Goal: Task Accomplishment & Management: Manage account settings

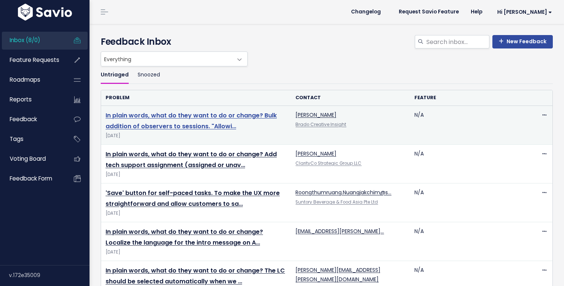
click at [173, 128] on link "In plain words, what do they want to do or change? Bulk addition of observers t…" at bounding box center [191, 120] width 171 height 19
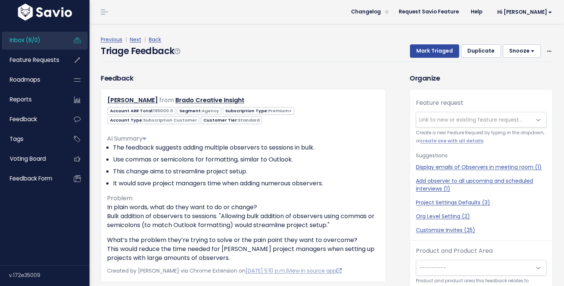
scroll to position [25, 0]
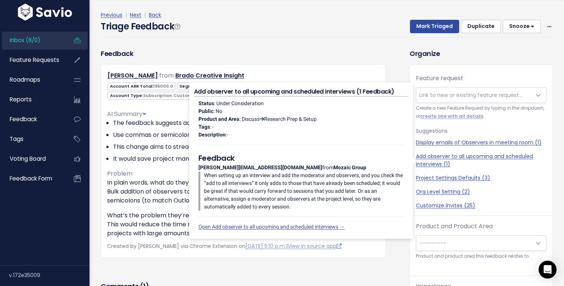
click at [363, 50] on div "Feedback [PERSON_NAME] from Brado Creative Insight Agency" at bounding box center [243, 152] width 285 height 209
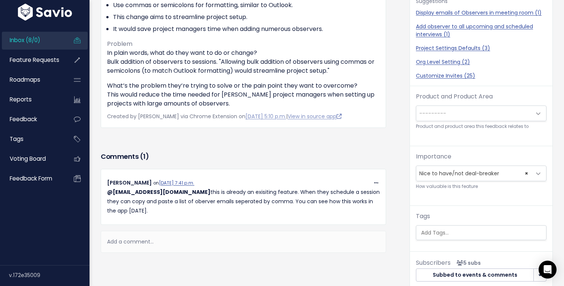
scroll to position [197, 0]
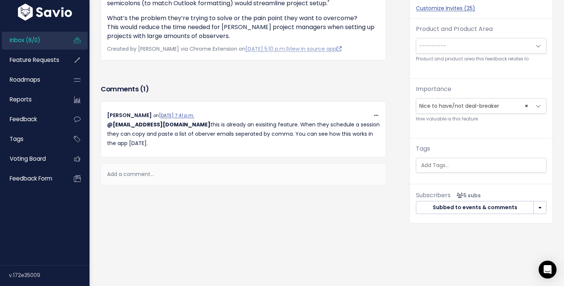
click at [26, 41] on span "Inbox (8/0)" at bounding box center [25, 40] width 31 height 8
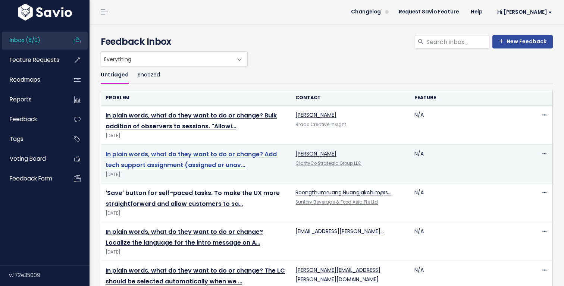
click at [147, 157] on link "In plain words, what do they want to do or change? Add tech support assignment …" at bounding box center [191, 159] width 171 height 19
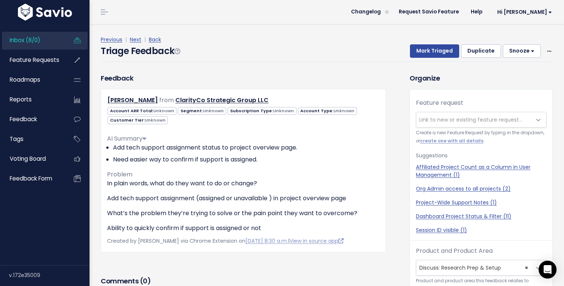
click at [434, 122] on span "Link to new or existing feature request..." at bounding box center [470, 119] width 103 height 7
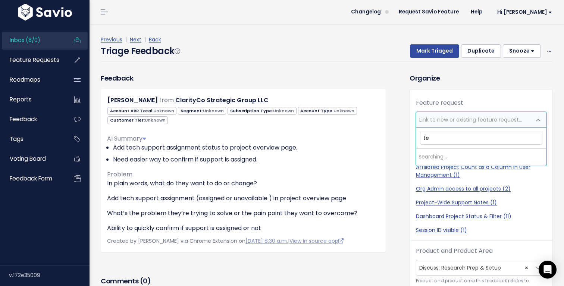
type input "t"
type input "l"
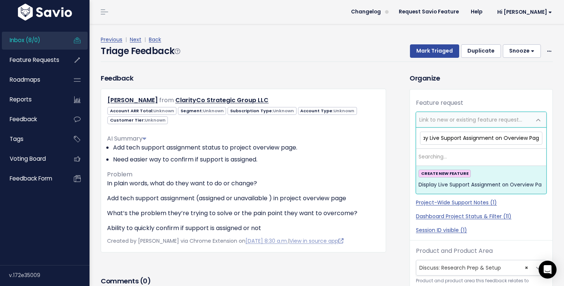
scroll to position [0, 17]
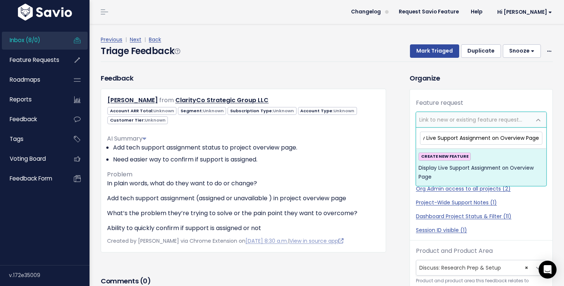
type input "Display Live Support Assignment on Overview Page"
click at [448, 160] on span "CREATE NEW FEATURE" at bounding box center [445, 157] width 52 height 8
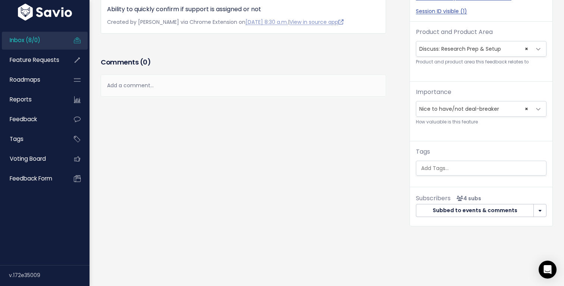
scroll to position [197, 0]
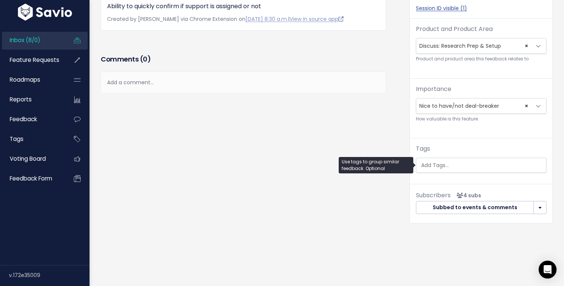
click at [441, 167] on input "search" at bounding box center [483, 166] width 130 height 8
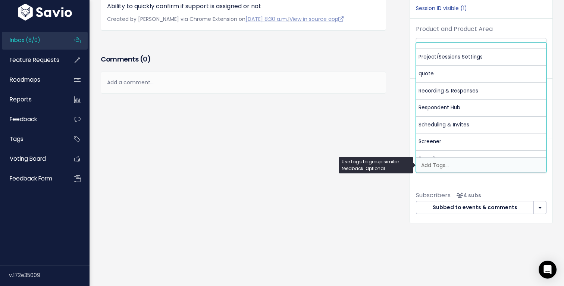
scroll to position [263, 0]
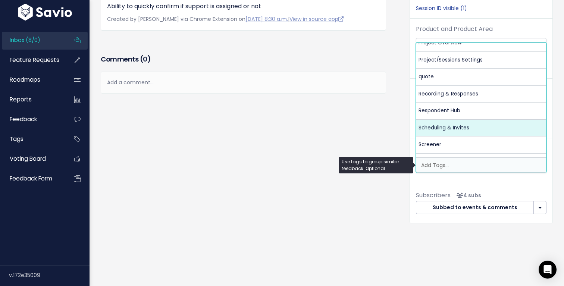
select select "13486"
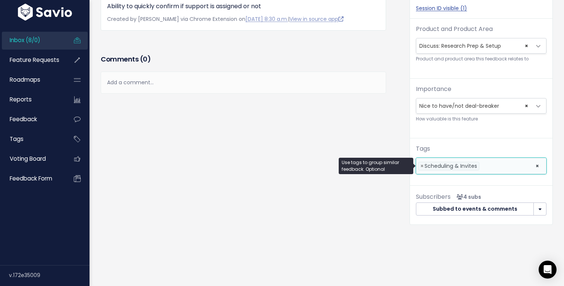
click at [494, 168] on li at bounding box center [505, 166] width 49 height 8
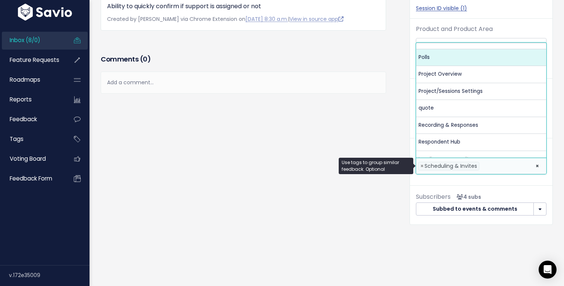
scroll to position [232, 0]
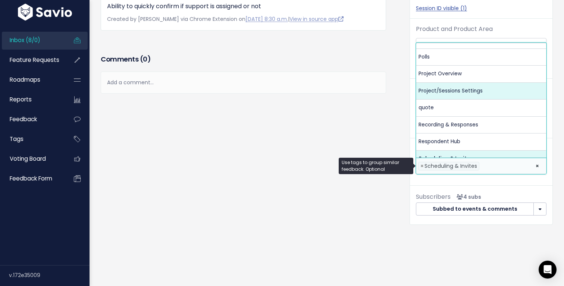
click at [386, 104] on div "Comments ( 0 ) Add a comment... | | | | Add a comment... xxxxxxxxxx These are n…" at bounding box center [243, 84] width 297 height 63
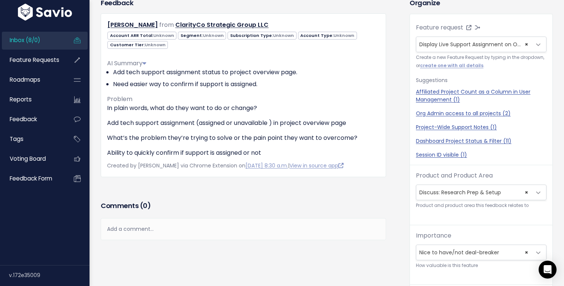
scroll to position [0, 0]
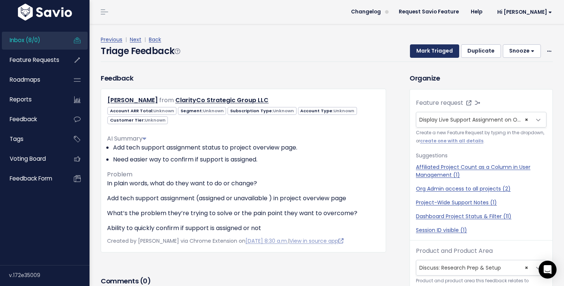
click at [442, 48] on button "Mark Triaged" at bounding box center [434, 50] width 49 height 13
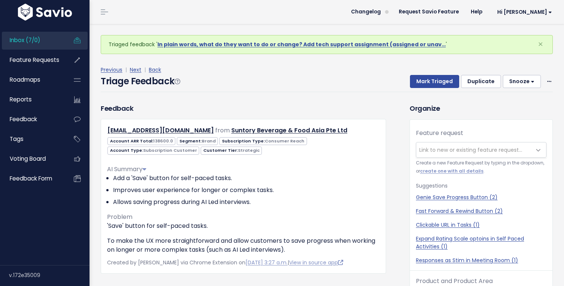
click at [38, 42] on span "Inbox (7/0)" at bounding box center [25, 40] width 31 height 8
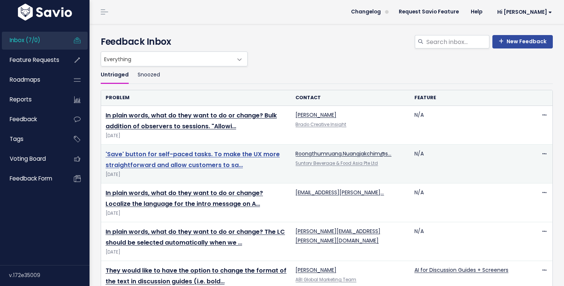
click at [195, 164] on link "'Save' button for self-paced tasks. To make the UX more straightforward and all…" at bounding box center [193, 159] width 174 height 19
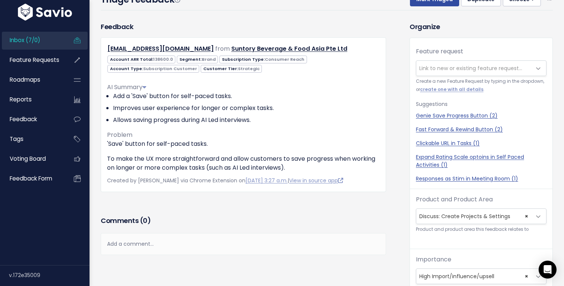
scroll to position [19, 0]
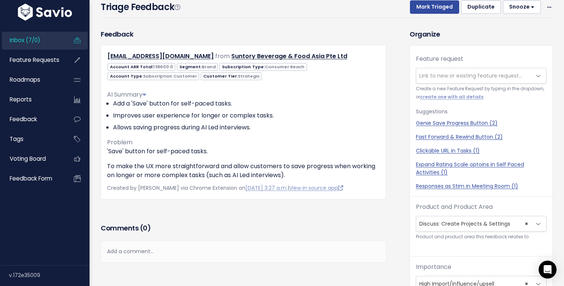
click at [429, 80] on span "Link to new or existing feature request..." at bounding box center [473, 75] width 115 height 15
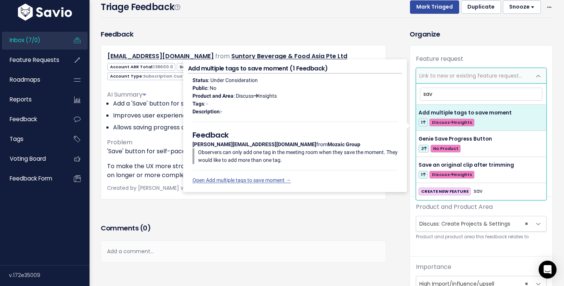
type input "save"
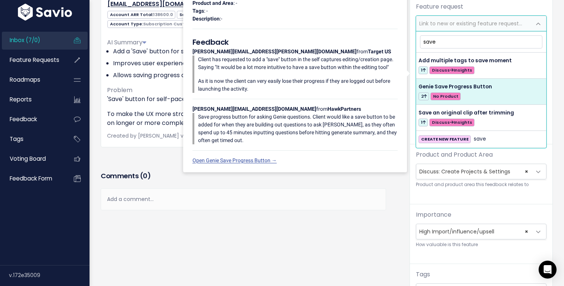
scroll to position [73, 0]
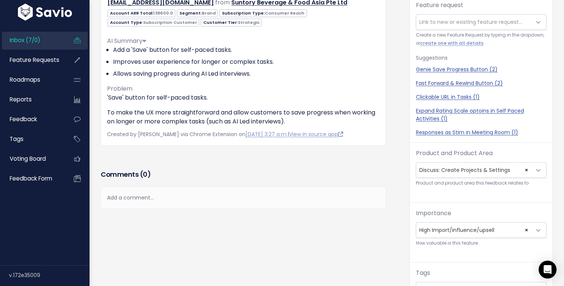
click at [392, 171] on div "Feedback Roongthumruang.Nuangjakchim@suntory.com from Suntory Beverage & Food A…" at bounding box center [249, 166] width 309 height 383
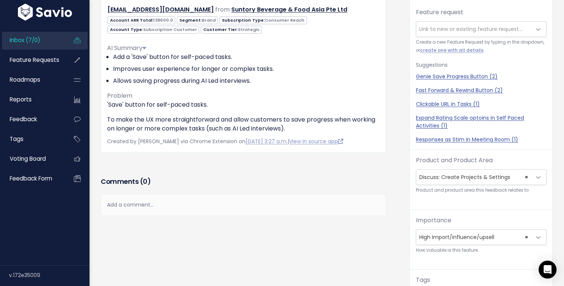
scroll to position [0, 0]
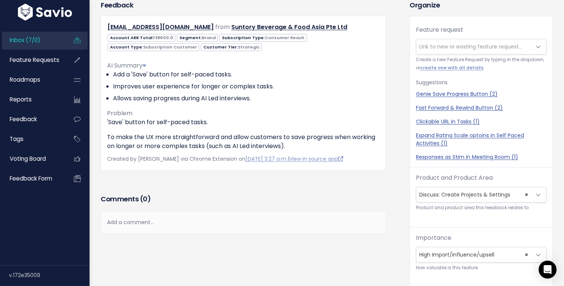
click at [33, 41] on span "Inbox (7/0)" at bounding box center [25, 40] width 31 height 8
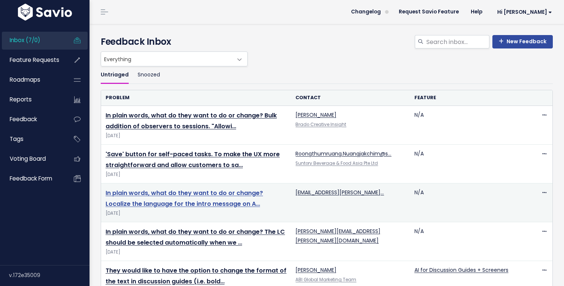
click at [147, 194] on link "In plain words, what do they want to do or change? Localize the language for th…" at bounding box center [184, 198] width 157 height 19
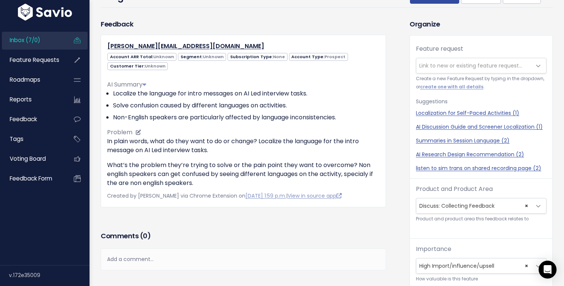
scroll to position [32, 0]
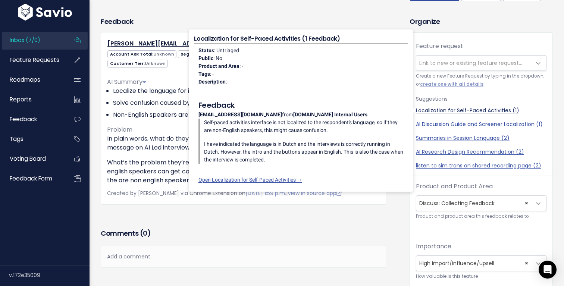
click at [475, 110] on link "Localization for Self-Paced Activities (1)" at bounding box center [481, 111] width 131 height 8
select select "63483"
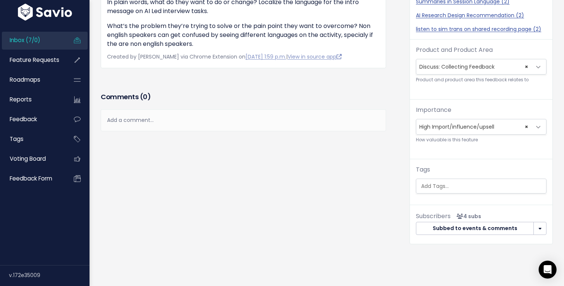
scroll to position [175, 0]
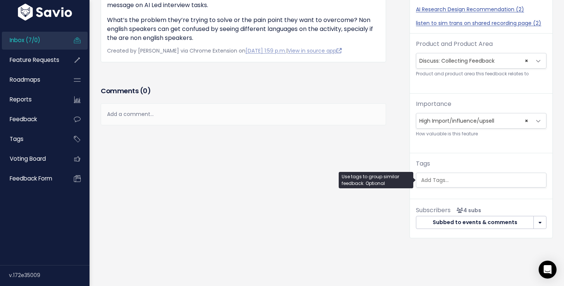
click at [430, 182] on input "search" at bounding box center [483, 180] width 130 height 8
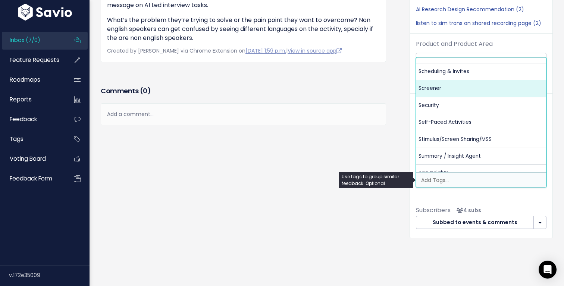
scroll to position [335, 0]
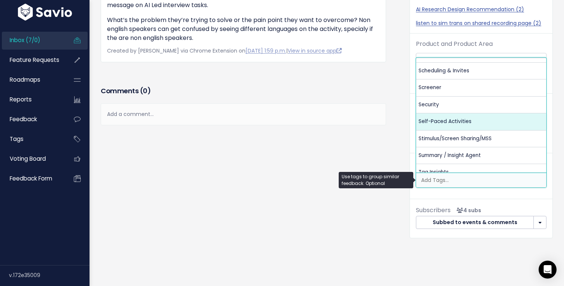
select select "13448"
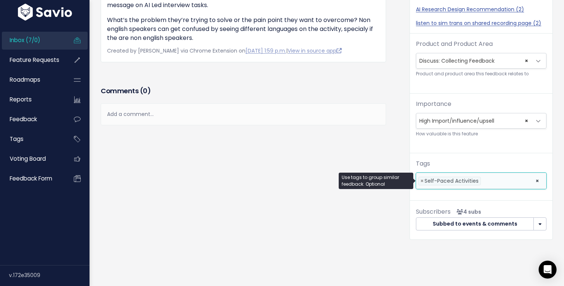
click at [396, 84] on div "Feedback laurence.fermont@telenetgroup.be Account ARR Total: Unknown Segment: U…" at bounding box center [249, 62] width 309 height 377
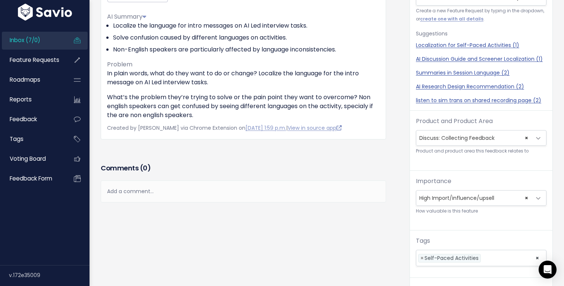
scroll to position [0, 0]
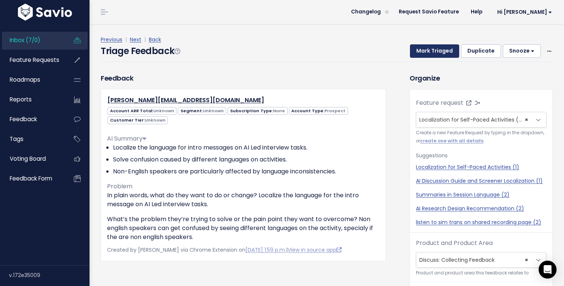
click at [429, 54] on button "Mark Triaged" at bounding box center [434, 50] width 49 height 13
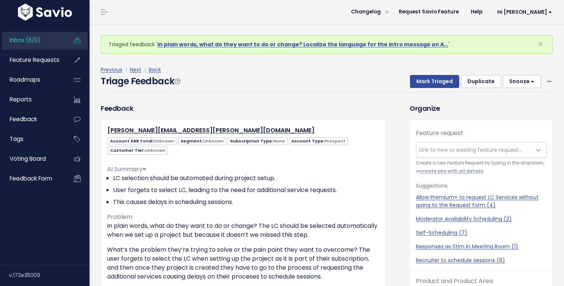
click at [37, 38] on span "Inbox (6/0)" at bounding box center [25, 40] width 31 height 8
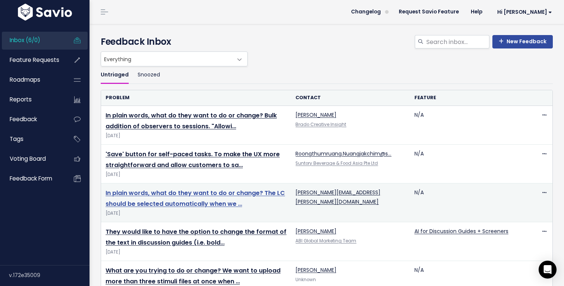
click at [185, 194] on link "In plain words, what do they want to do or change? The LC should be selected au…" at bounding box center [195, 198] width 179 height 19
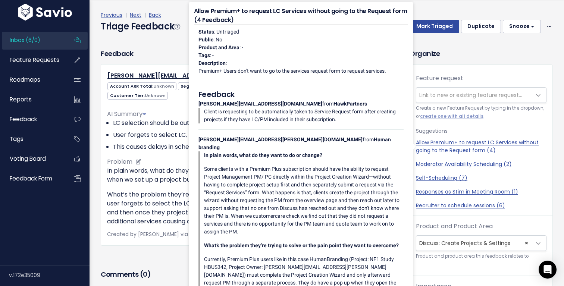
click at [161, 143] on li "This causes delays in scheduling sessions." at bounding box center [246, 146] width 267 height 9
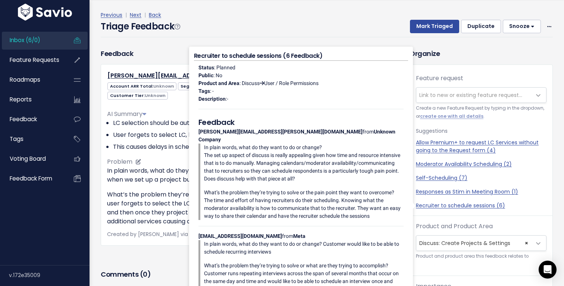
click at [147, 150] on li "This causes delays in scheduling sessions." at bounding box center [246, 146] width 267 height 9
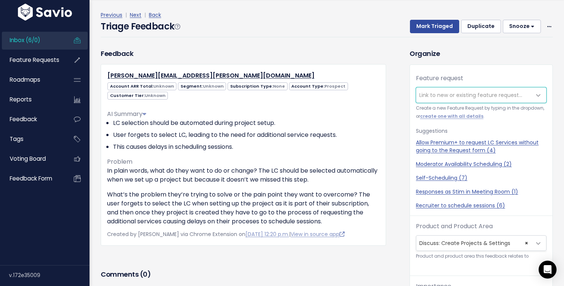
click at [466, 94] on span "Link to new or existing feature request..." at bounding box center [470, 94] width 103 height 7
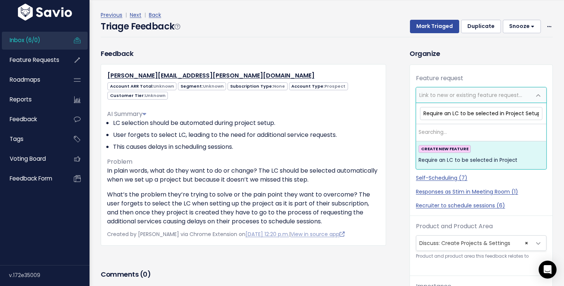
scroll to position [0, 0]
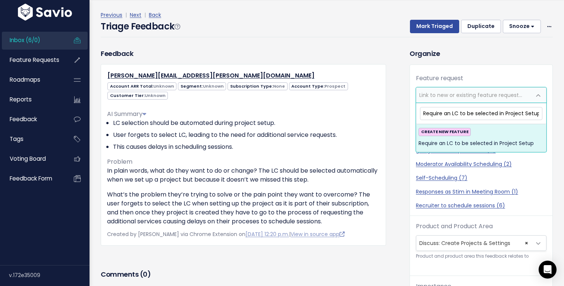
type input "Require an LC to be selected in Project Setup"
click at [443, 132] on strong "CREATE NEW FEATURE" at bounding box center [444, 132] width 47 height 6
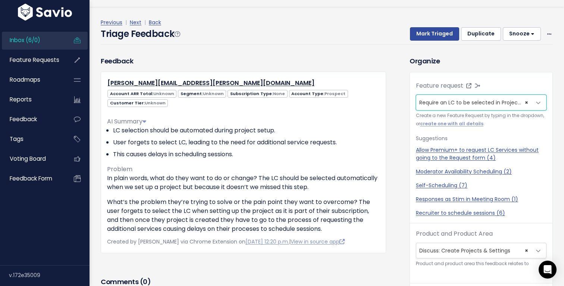
scroll to position [0, 0]
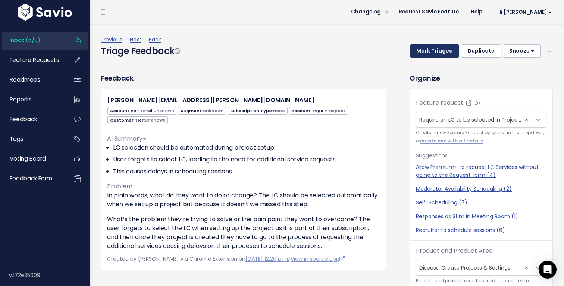
click at [437, 50] on button "Mark Triaged" at bounding box center [434, 50] width 49 height 13
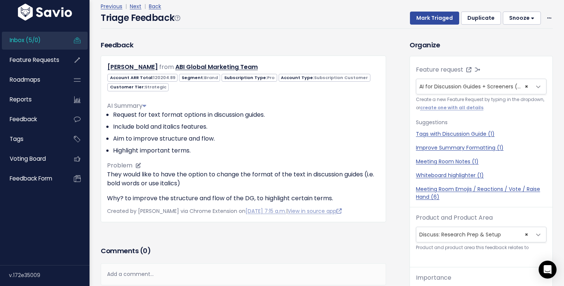
scroll to position [25, 0]
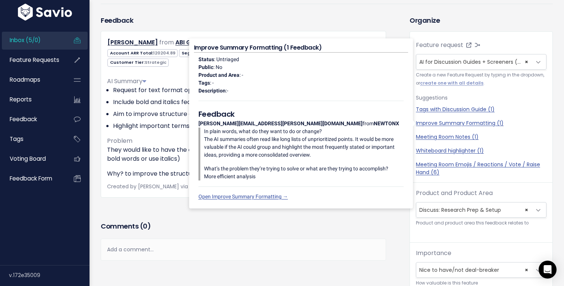
click at [178, 239] on div "Add a comment..." at bounding box center [243, 250] width 285 height 22
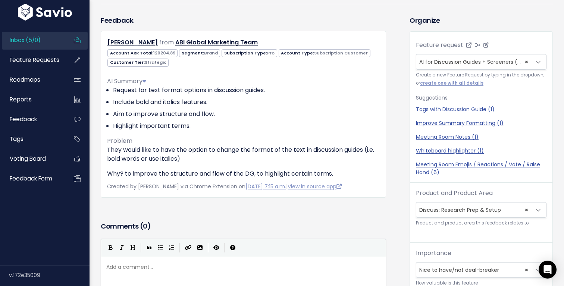
click at [460, 62] on span "AI for Discussion Guides + Screeners (2)" at bounding box center [471, 61] width 104 height 7
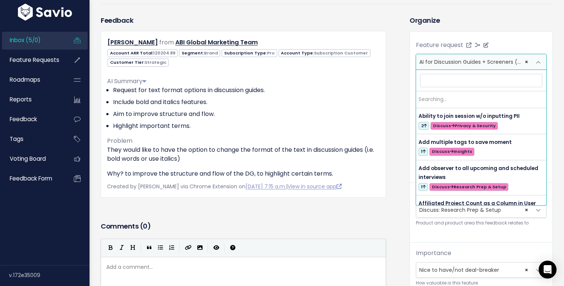
scroll to position [149, 0]
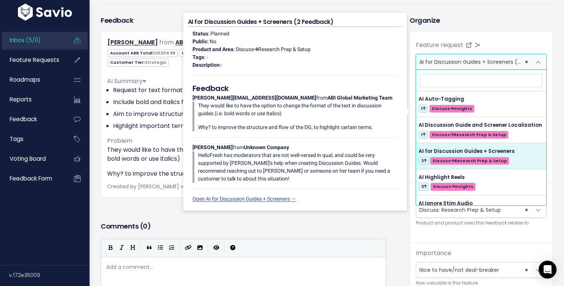
click at [421, 27] on div "Organize Feature request --------- AI for Discussion Guides + Screeners (2) × A…" at bounding box center [481, 201] width 154 height 372
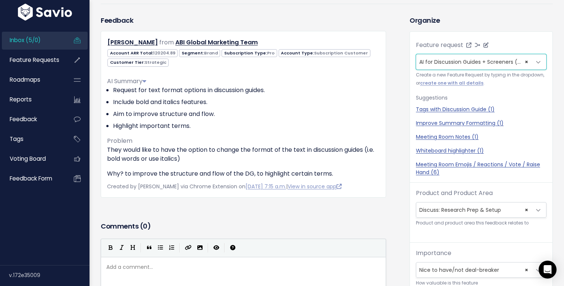
click at [430, 61] on span "AI for Discussion Guides + Screeners (2)" at bounding box center [471, 61] width 104 height 7
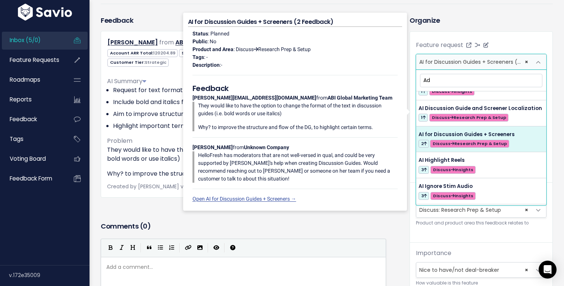
scroll to position [0, 0]
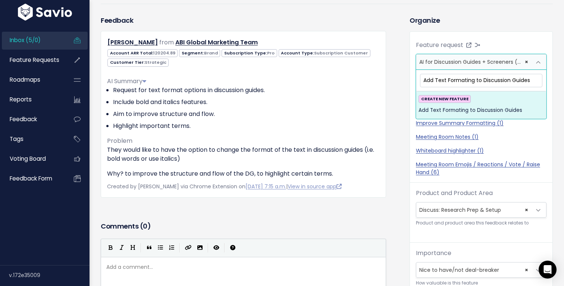
type input "Add Text Formating to Discussion Guides"
click at [438, 101] on strong "CREATE NEW FEATURE" at bounding box center [444, 99] width 47 height 6
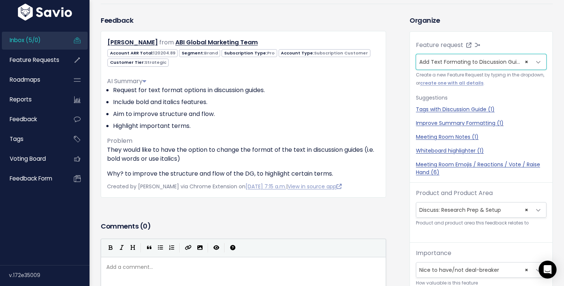
scroll to position [228, 0]
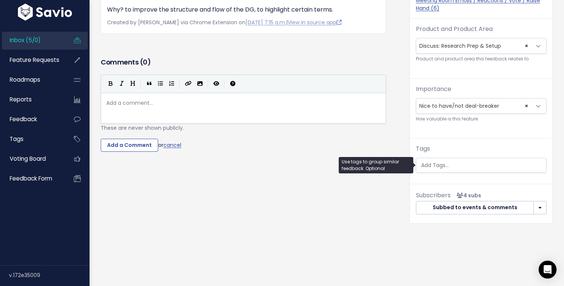
click at [446, 170] on ul at bounding box center [481, 165] width 130 height 14
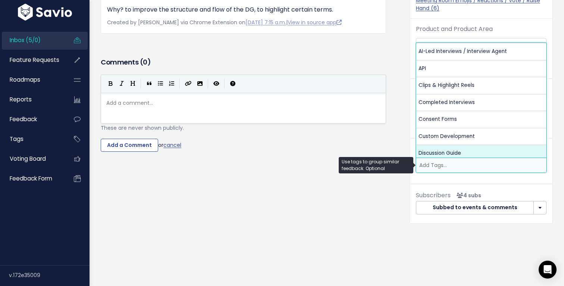
select select "13502"
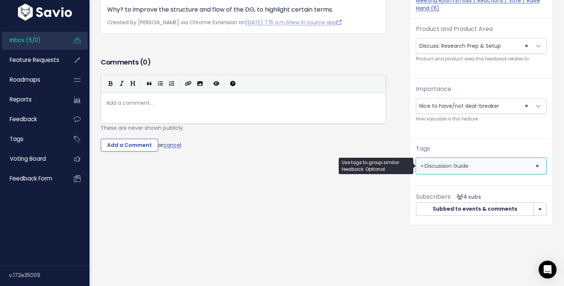
scroll to position [0, 0]
click at [401, 111] on div "Feedback HANRIOT, Emeric from ABI Global Marketing Team Pro" at bounding box center [249, 43] width 309 height 385
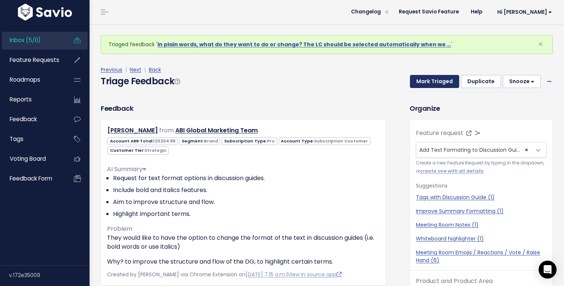
click at [439, 80] on button "Mark Triaged" at bounding box center [434, 81] width 49 height 13
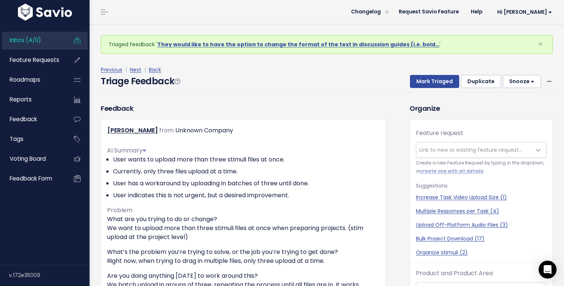
click at [516, 80] on button "Snooze" at bounding box center [522, 81] width 38 height 13
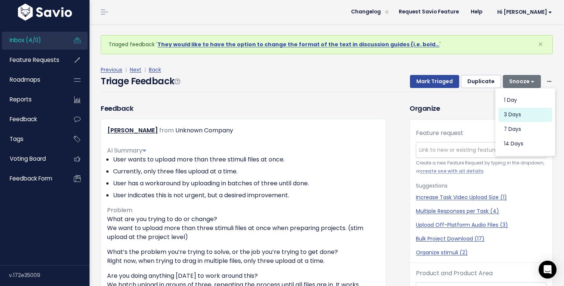
click at [516, 111] on button "3 days" at bounding box center [525, 114] width 54 height 15
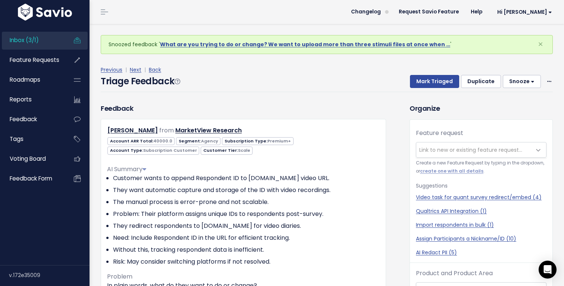
click at [529, 88] on div "Triage Feedback Mark Triaged Duplicate [GEOGRAPHIC_DATA] 1 day 3 days 7 days 14…" at bounding box center [327, 84] width 452 height 18
click at [528, 81] on button "Snooze" at bounding box center [522, 81] width 38 height 13
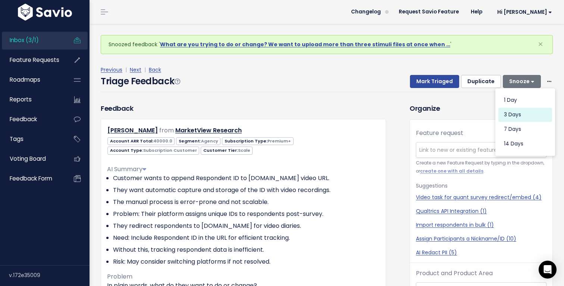
click at [514, 113] on button "3 days" at bounding box center [525, 114] width 54 height 15
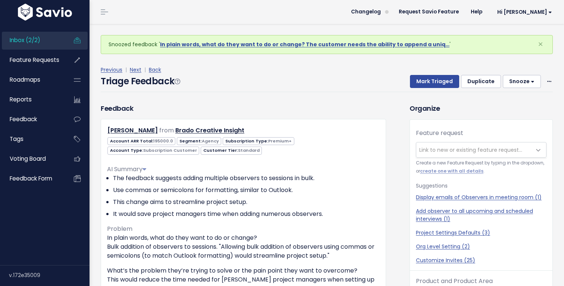
click at [36, 35] on link "Inbox (2/2)" at bounding box center [32, 40] width 60 height 17
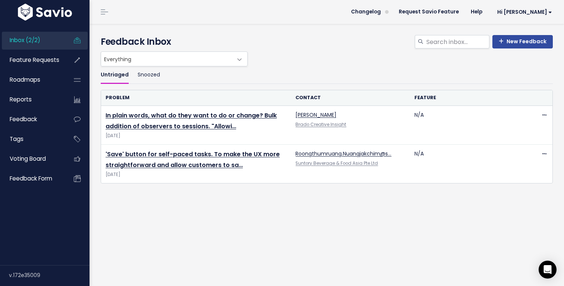
click at [216, 81] on ul "Untriaged Snoozed" at bounding box center [327, 75] width 452 height 18
